Goal: Task Accomplishment & Management: Manage account settings

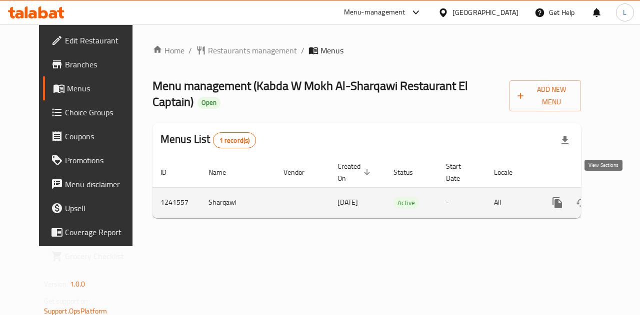
click at [623, 197] on icon "enhanced table" at bounding box center [629, 203] width 12 height 12
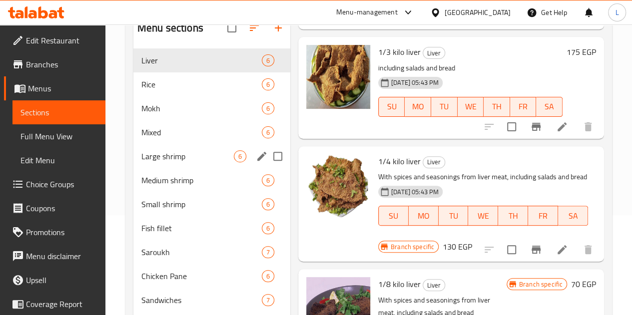
scroll to position [191, 0]
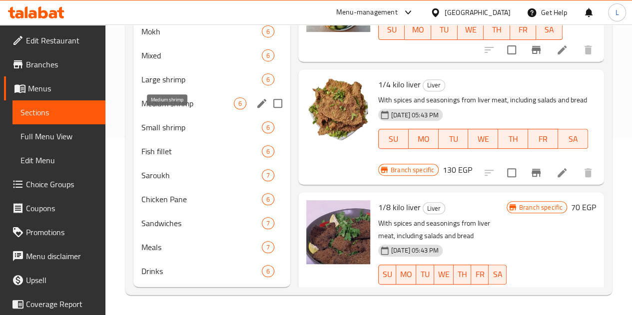
click at [171, 105] on span "Medium shrimp" at bounding box center [187, 103] width 92 height 12
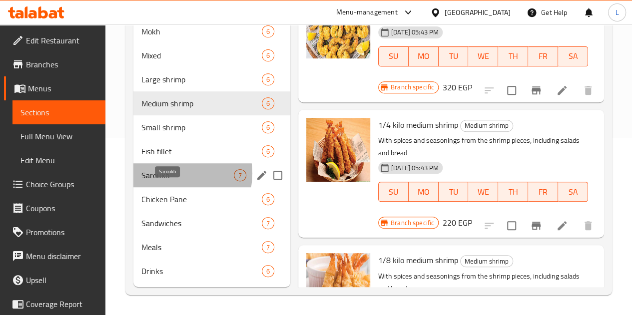
click at [172, 175] on span "Saroukh" at bounding box center [187, 175] width 92 height 12
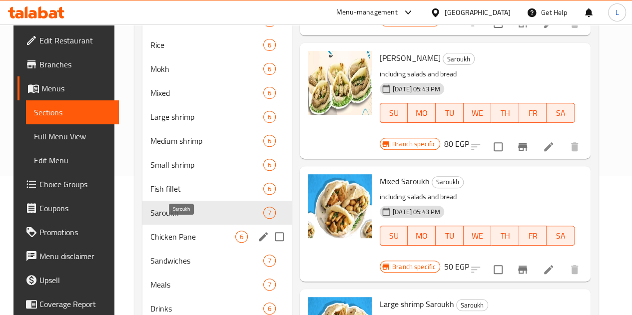
scroll to position [191, 0]
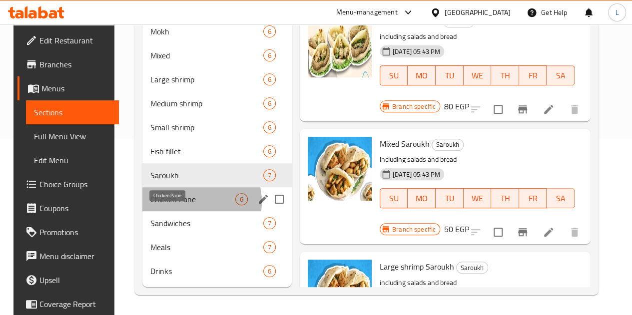
click at [184, 202] on span "Chicken Pane" at bounding box center [192, 199] width 85 height 12
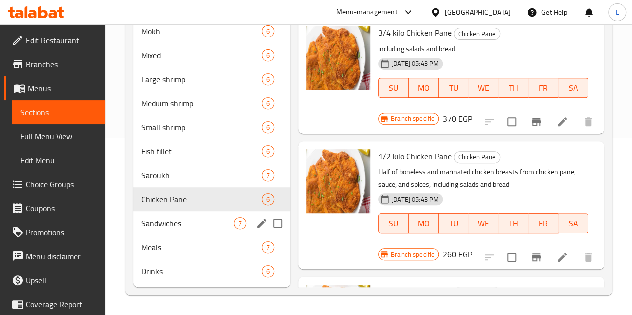
click at [182, 213] on div "Sandwiches 7" at bounding box center [211, 223] width 157 height 24
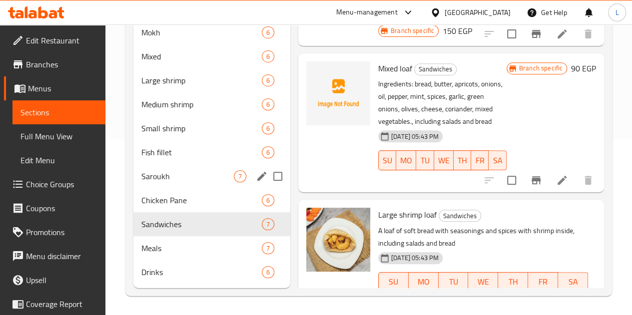
scroll to position [191, 0]
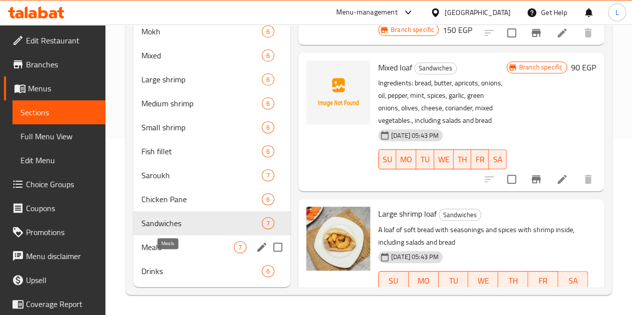
click at [182, 251] on span "Meals" at bounding box center [187, 247] width 92 height 12
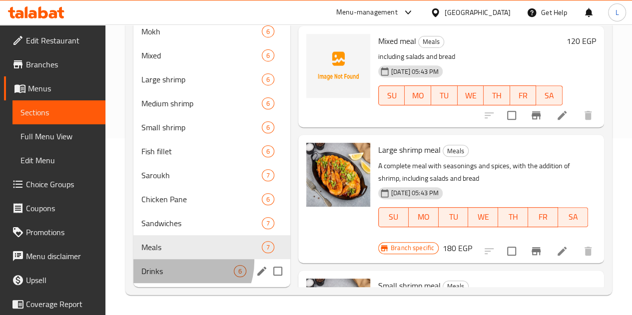
click at [179, 262] on div "Drinks 6" at bounding box center [211, 271] width 157 height 24
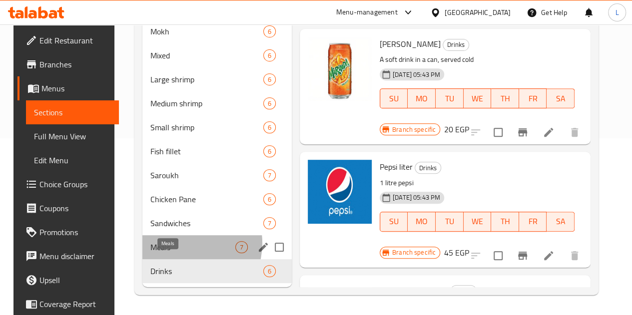
click at [178, 244] on span "Meals" at bounding box center [192, 247] width 85 height 12
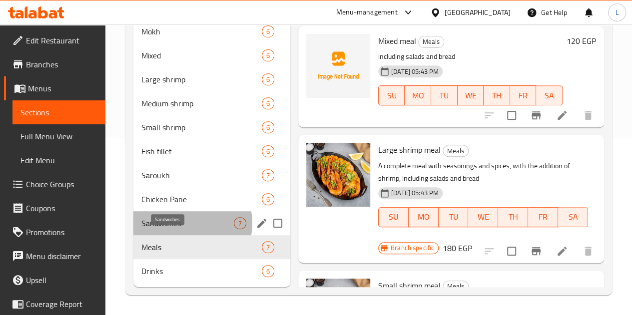
click at [183, 224] on span "Sandwiches" at bounding box center [187, 223] width 92 height 12
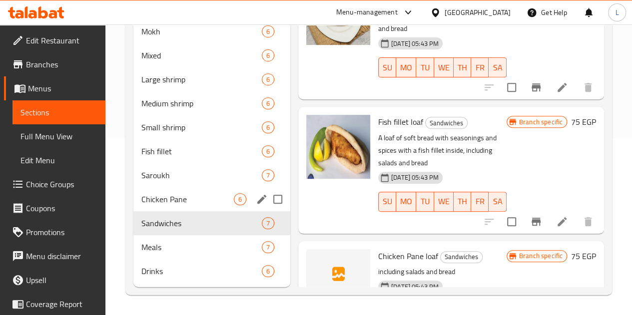
click at [178, 204] on span "Chicken Pane" at bounding box center [187, 199] width 92 height 12
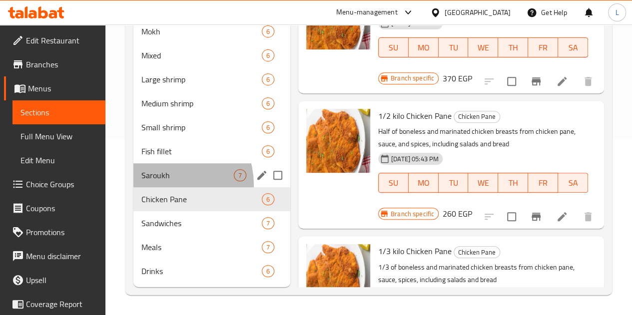
click at [163, 186] on div "Saroukh 7" at bounding box center [211, 175] width 157 height 24
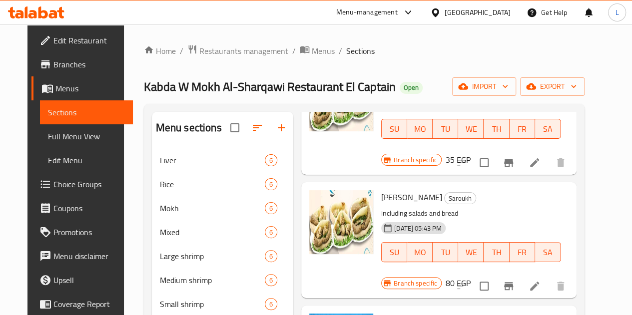
click at [414, 18] on icon at bounding box center [408, 12] width 12 height 12
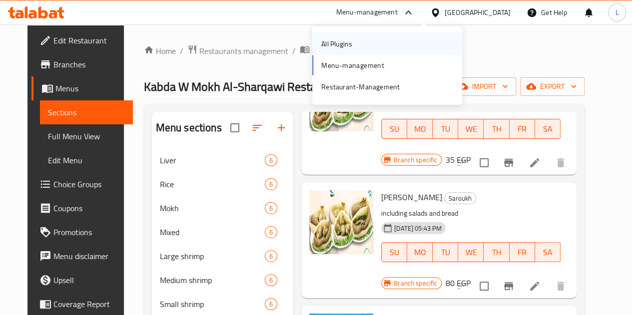
click at [432, 41] on div "All Plugins" at bounding box center [387, 43] width 150 height 23
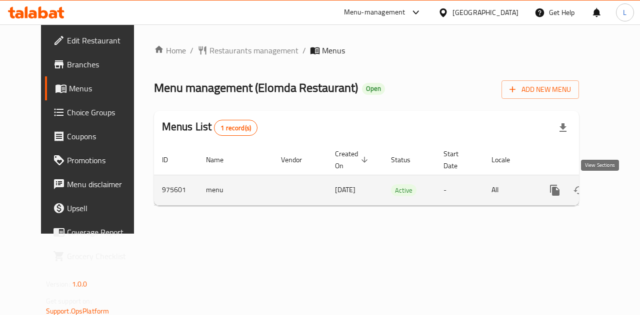
click at [621, 191] on icon "enhanced table" at bounding box center [627, 190] width 12 height 12
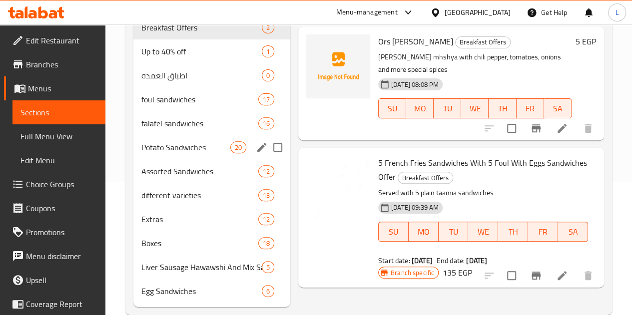
scroll to position [117, 0]
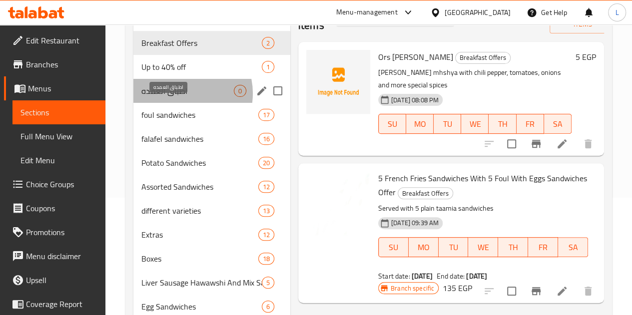
click at [181, 97] on span "اطباق العمده" at bounding box center [187, 91] width 92 height 12
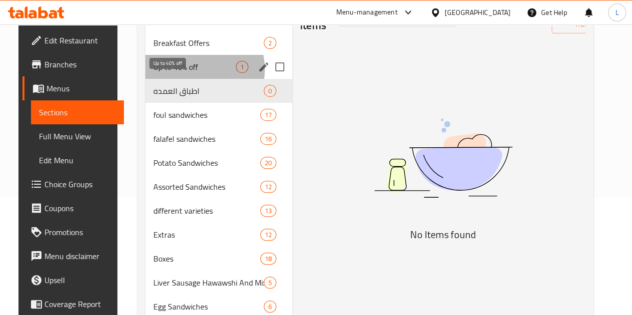
click at [179, 73] on span "Up to 40% off" at bounding box center [194, 67] width 82 height 12
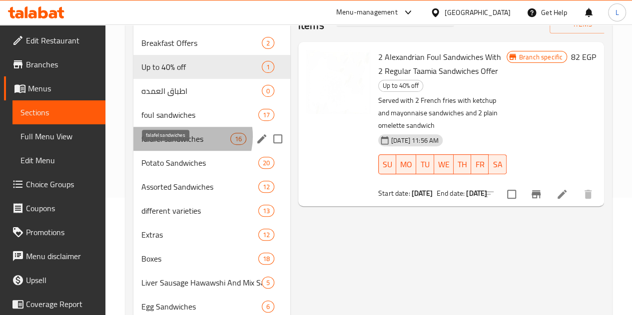
click at [183, 145] on span "falafel sandwiches" at bounding box center [185, 139] width 89 height 12
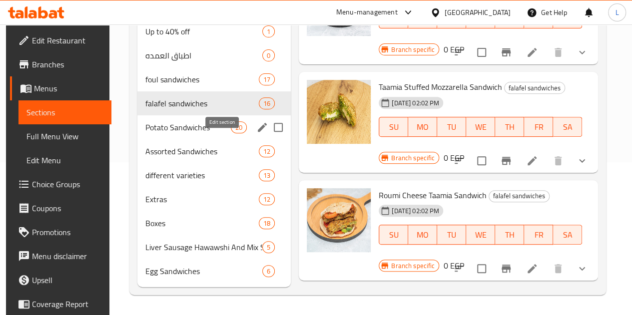
scroll to position [167, 0]
click at [180, 125] on span "Potato Sandwiches" at bounding box center [187, 127] width 85 height 12
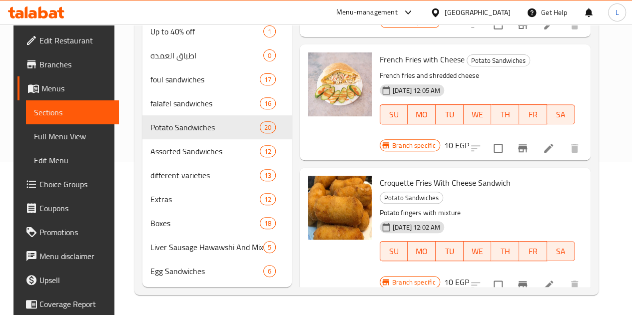
scroll to position [1893, 0]
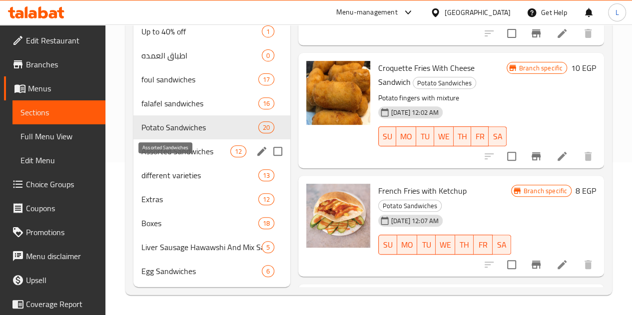
click at [183, 152] on span "Assorted Sandwiches" at bounding box center [185, 151] width 89 height 12
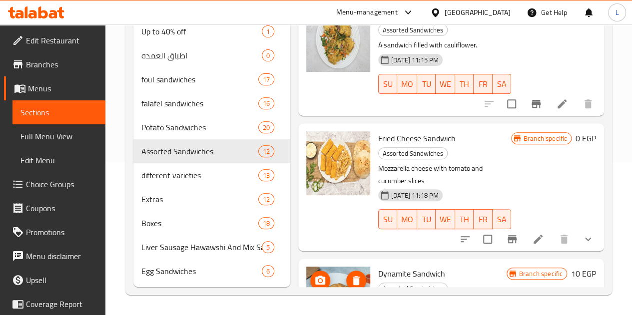
scroll to position [1124, 0]
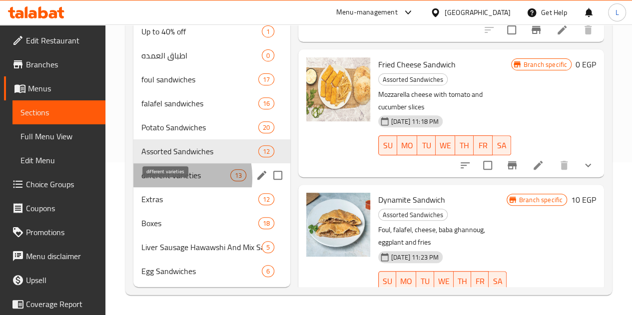
click at [163, 178] on span "different varieties" at bounding box center [185, 175] width 89 height 12
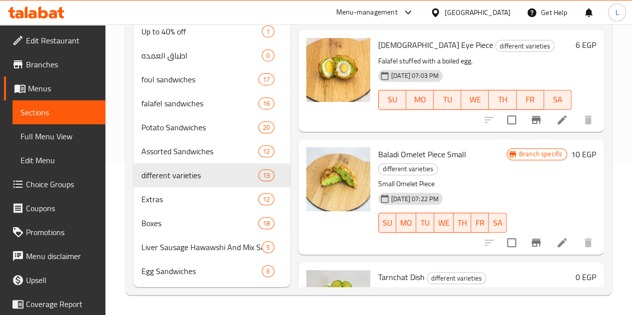
scroll to position [1144, 0]
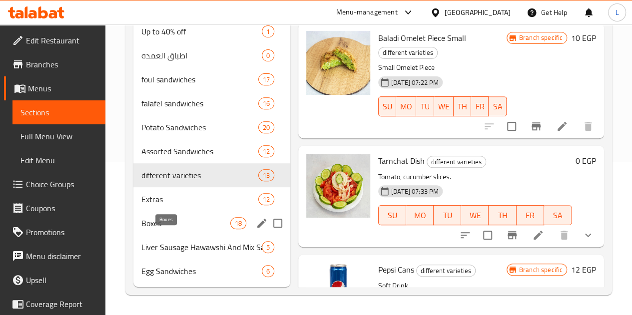
click at [172, 220] on span "Boxes" at bounding box center [185, 223] width 89 height 12
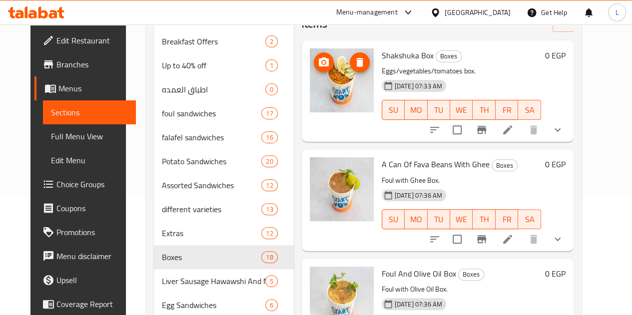
scroll to position [17, 0]
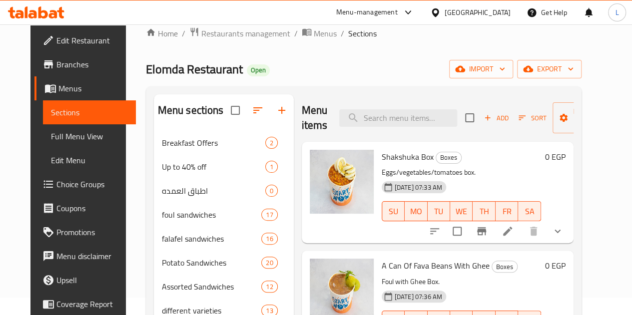
click at [398, 15] on div "Menu-management" at bounding box center [366, 12] width 61 height 12
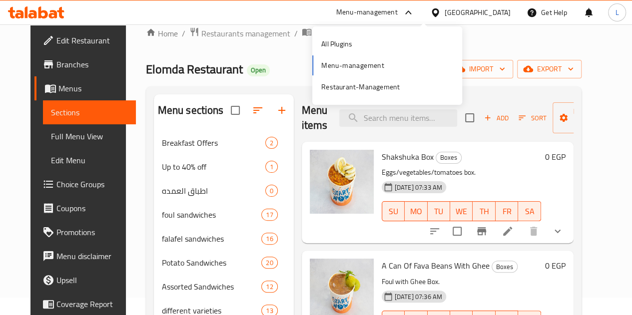
click at [430, 37] on div "All Plugins" at bounding box center [387, 43] width 150 height 23
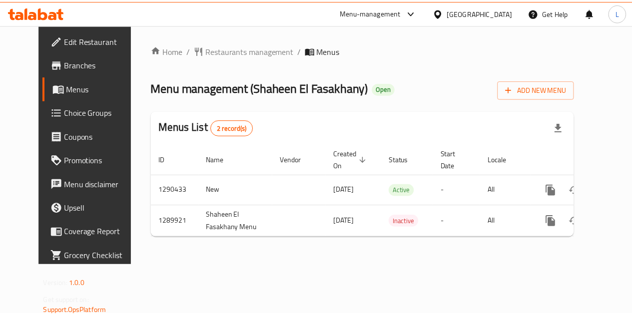
scroll to position [0, 3]
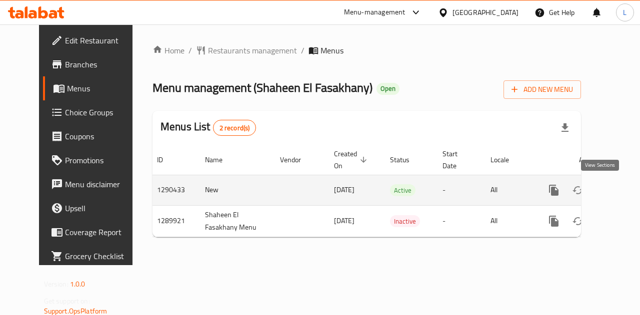
click at [620, 190] on icon "enhanced table" at bounding box center [626, 190] width 12 height 12
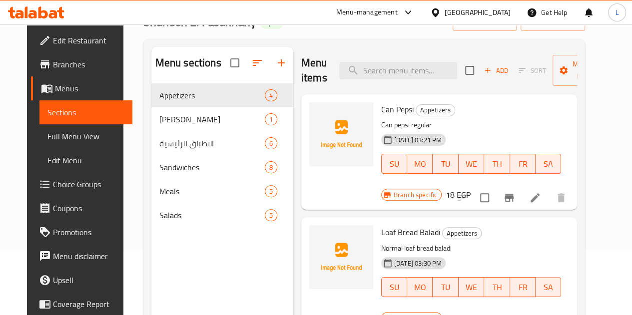
scroll to position [100, 0]
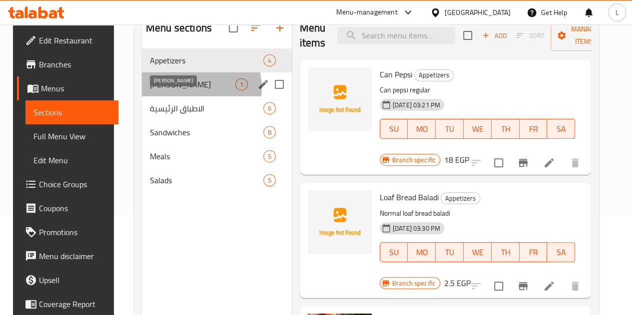
click at [173, 90] on span "[PERSON_NAME]" at bounding box center [192, 84] width 85 height 12
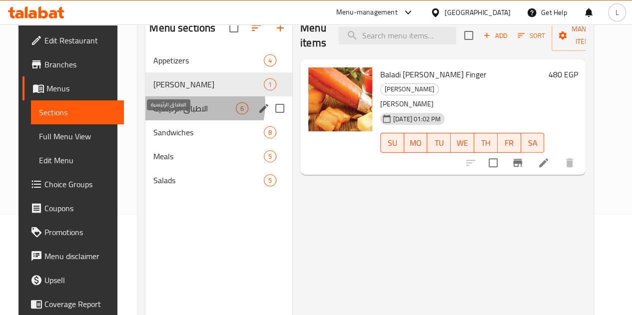
click at [177, 114] on span "الاطباق الرئيسية" at bounding box center [194, 108] width 82 height 12
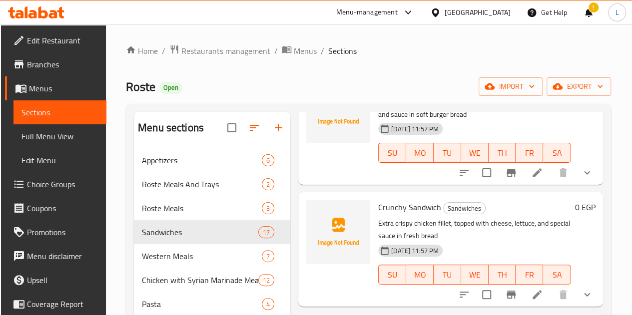
click at [422, 22] on div "Menu-management" at bounding box center [375, 12] width 94 height 24
click at [414, 16] on div at bounding box center [406, 12] width 16 height 12
click at [378, 48] on div "All Plugins" at bounding box center [387, 43] width 150 height 23
